Goal: Transaction & Acquisition: Purchase product/service

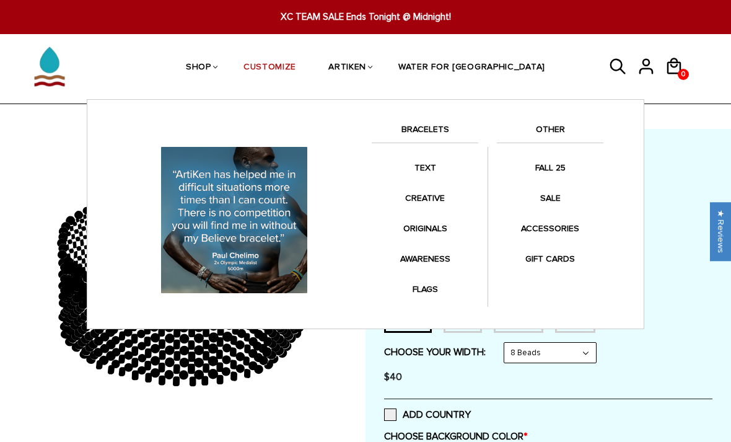
click at [442, 128] on link "BRACELETS" at bounding box center [425, 132] width 107 height 21
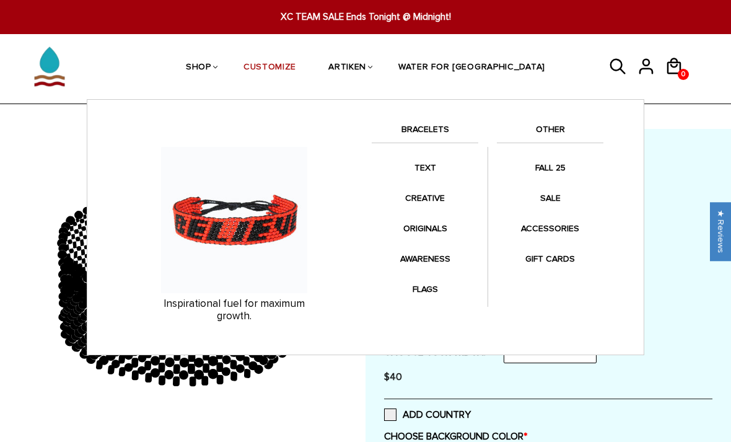
click at [435, 170] on link "TEXT" at bounding box center [425, 167] width 107 height 24
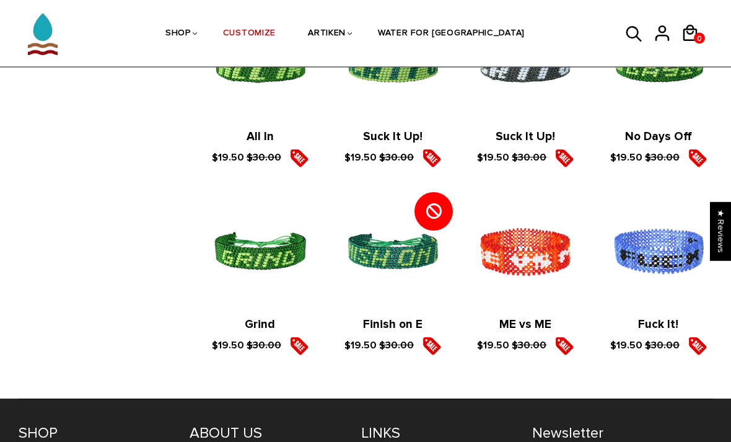
scroll to position [1819, 0]
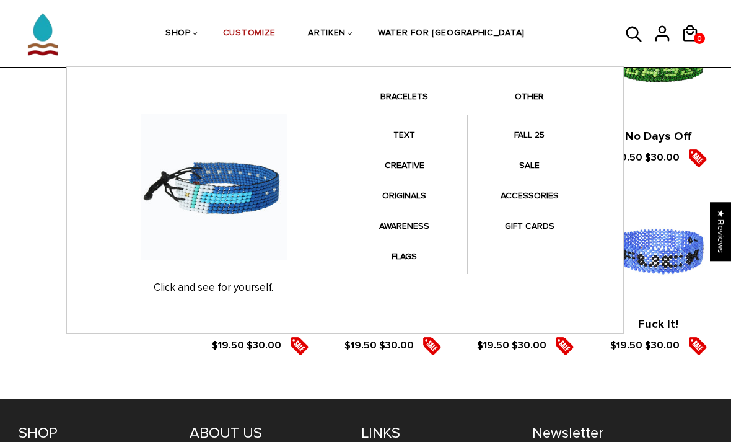
click at [413, 165] on link "CREATIVE" at bounding box center [404, 165] width 107 height 24
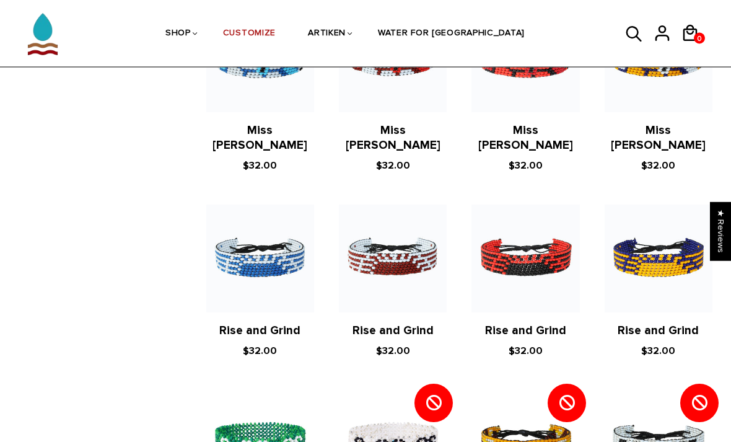
scroll to position [1095, 0]
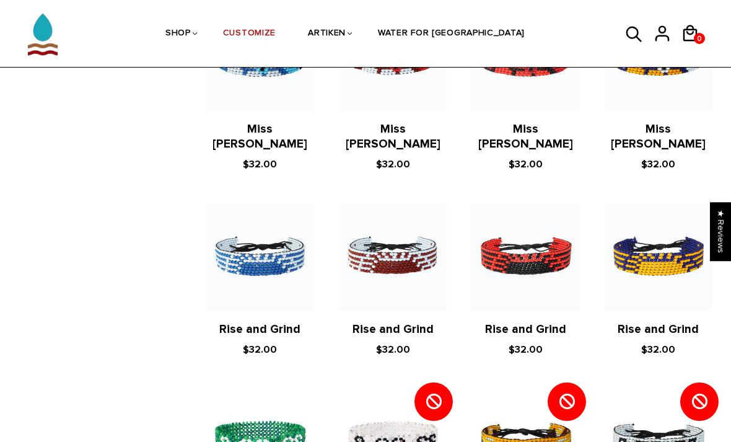
click at [422, 224] on img at bounding box center [393, 257] width 108 height 108
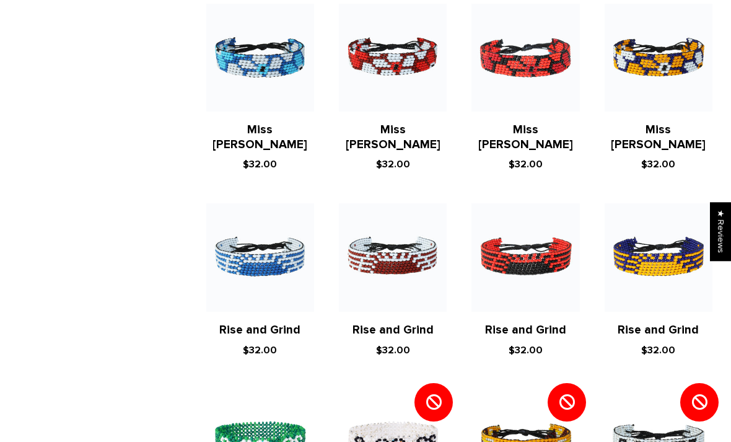
scroll to position [1135, 0]
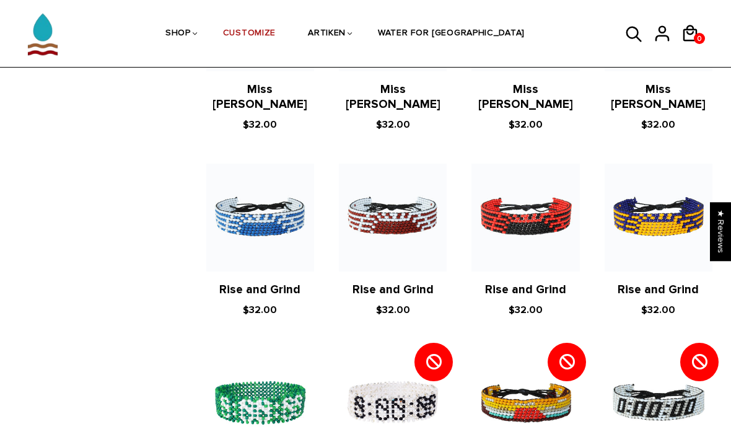
click at [564, 190] on img at bounding box center [525, 218] width 108 height 108
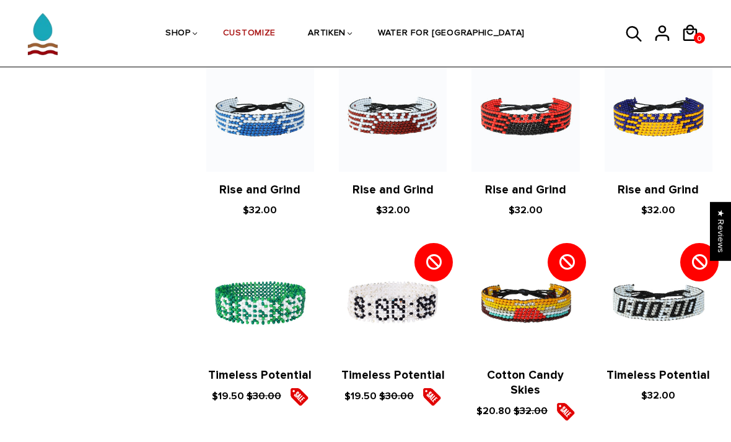
scroll to position [1234, 0]
click at [542, 276] on img at bounding box center [525, 303] width 108 height 108
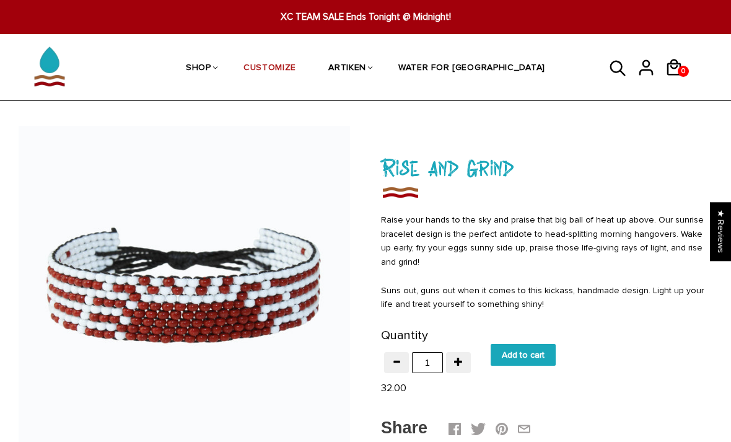
click at [542, 353] on input "Add to cart" at bounding box center [523, 355] width 65 height 22
type input "Add to cart"
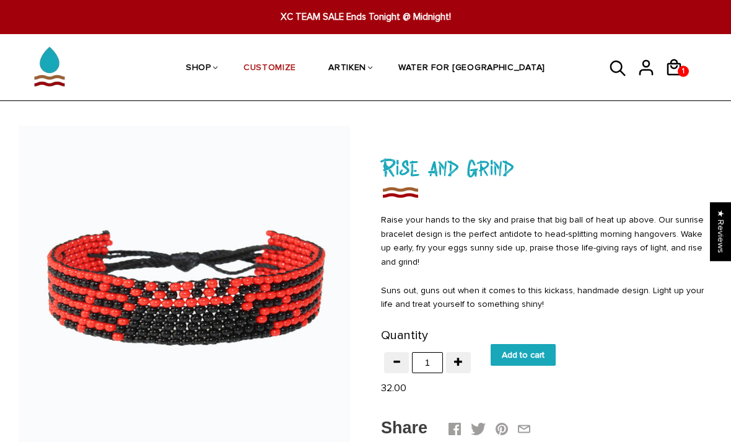
click at [543, 349] on input "Add to cart" at bounding box center [523, 355] width 65 height 22
type input "Add to cart"
